Goal: Transaction & Acquisition: Purchase product/service

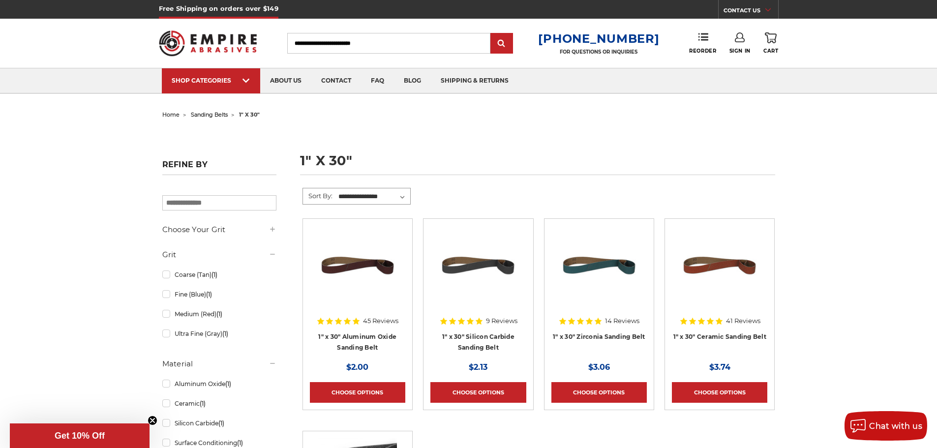
click at [407, 192] on select "**********" at bounding box center [373, 196] width 73 height 15
click at [163, 335] on link "Ultra Fine (Gray) (1)" at bounding box center [219, 333] width 114 height 17
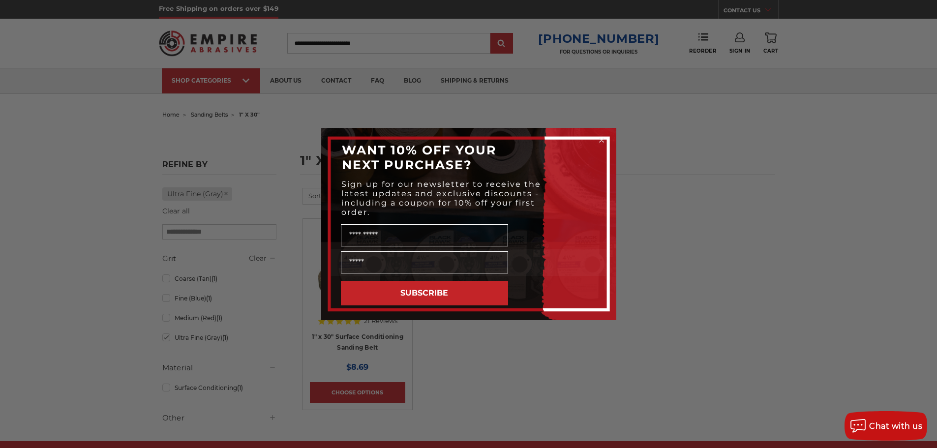
click at [601, 143] on circle "Close dialog" at bounding box center [600, 140] width 9 height 9
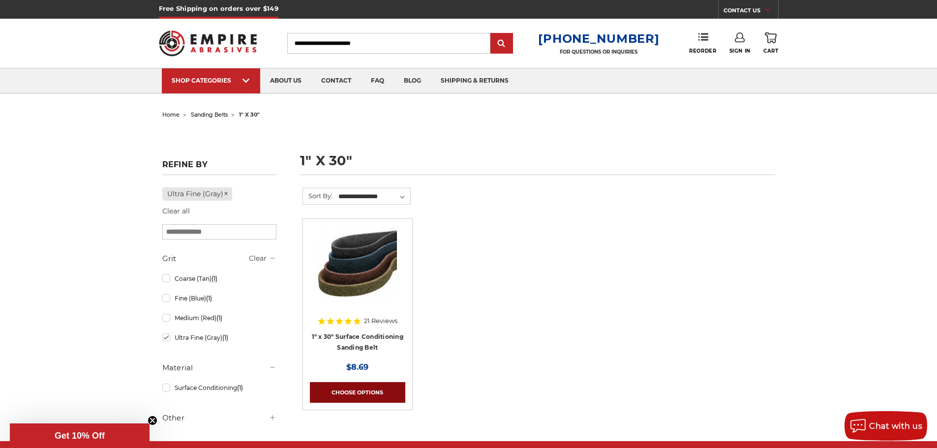
click at [352, 384] on link "Choose Options" at bounding box center [357, 392] width 95 height 21
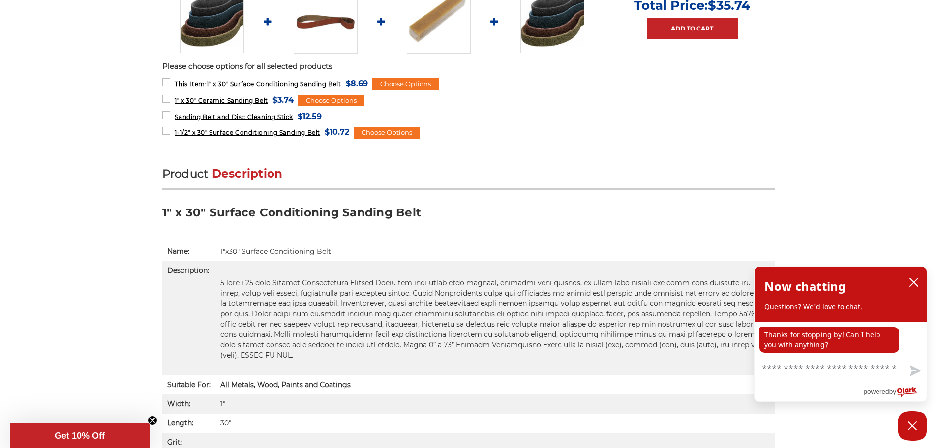
scroll to position [492, 0]
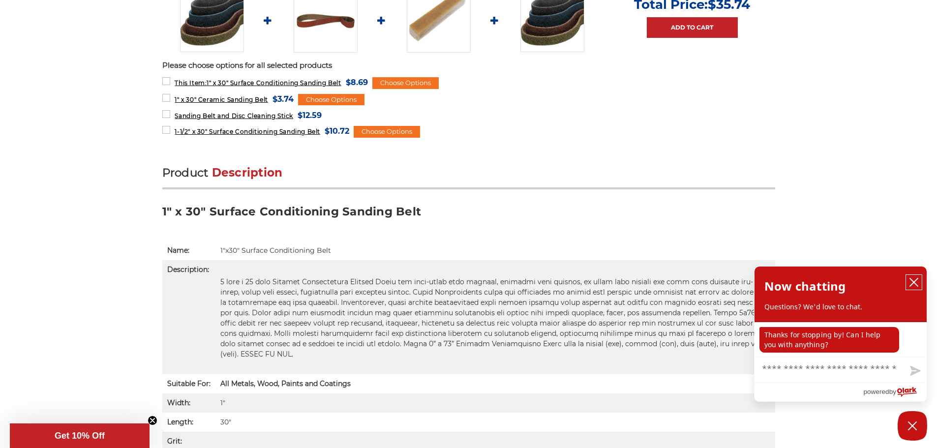
click at [912, 280] on icon "close chatbox" at bounding box center [914, 282] width 10 height 10
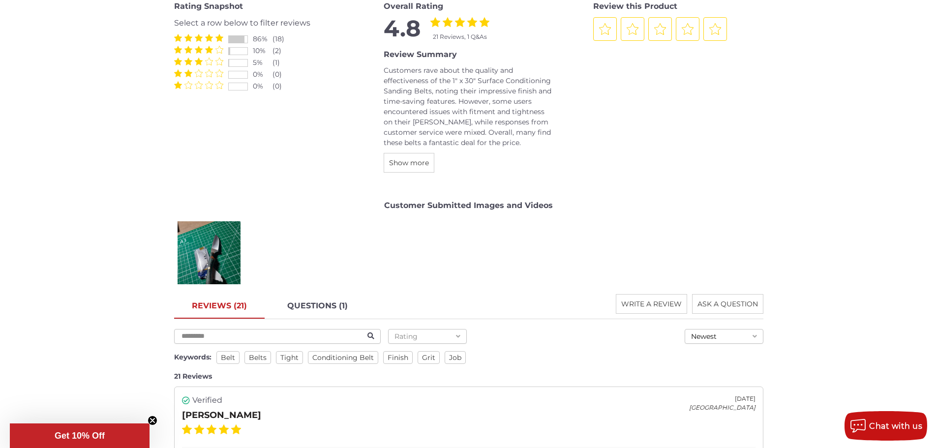
scroll to position [1229, 0]
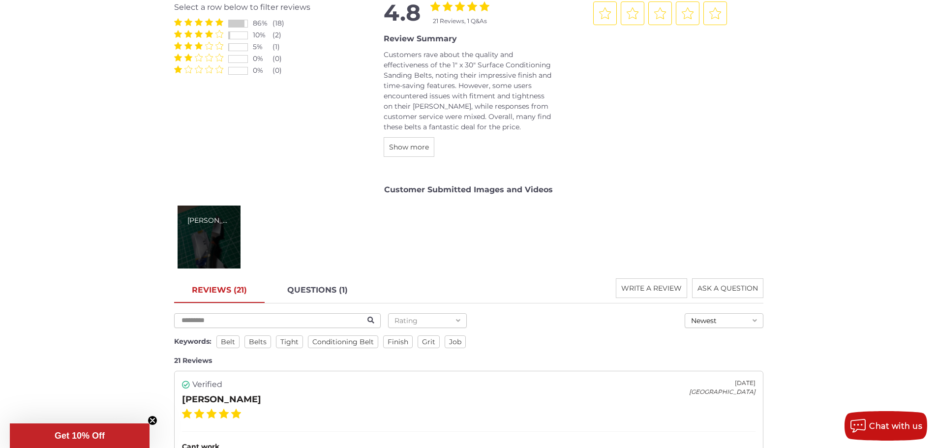
click at [226, 228] on div "Theresa A." at bounding box center [208, 236] width 63 height 63
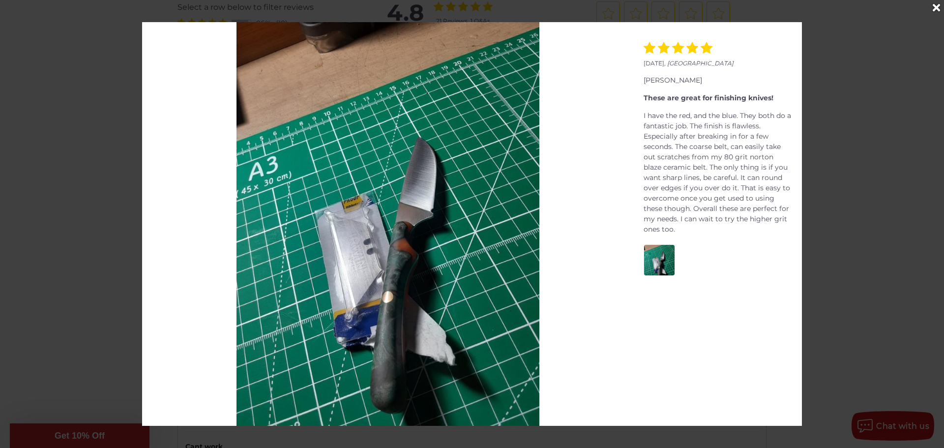
click at [936, 9] on icon "Close" at bounding box center [936, 7] width 7 height 11
